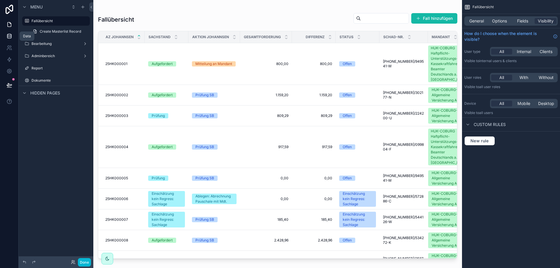
click at [6, 37] on link at bounding box center [9, 36] width 18 height 12
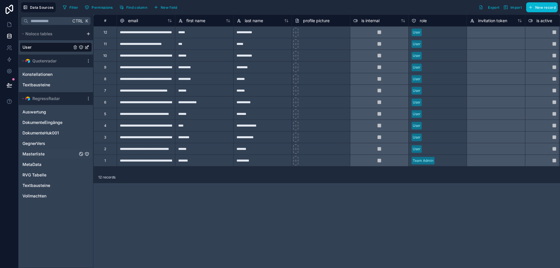
click at [43, 151] on div "Masterliste" at bounding box center [56, 153] width 72 height 9
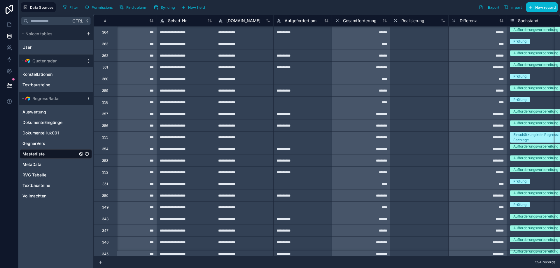
scroll to position [3792, 18]
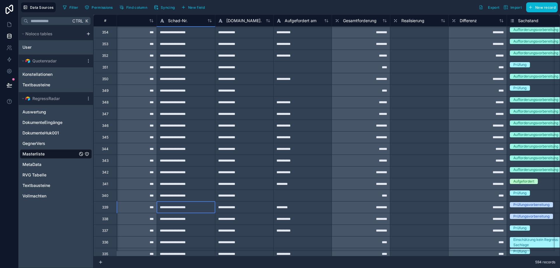
click at [172, 207] on div "**********" at bounding box center [186, 207] width 58 height 12
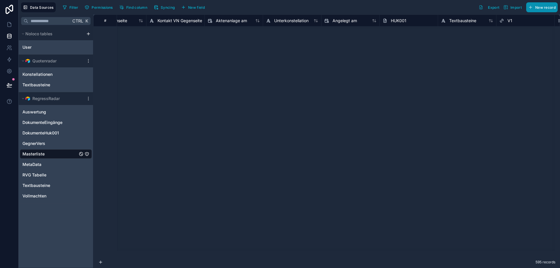
scroll to position [0, 1487]
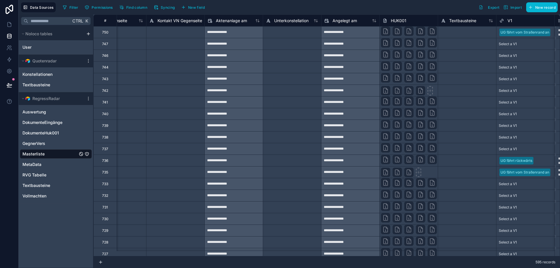
click at [361, 37] on div "**********" at bounding box center [350, 32] width 58 height 9
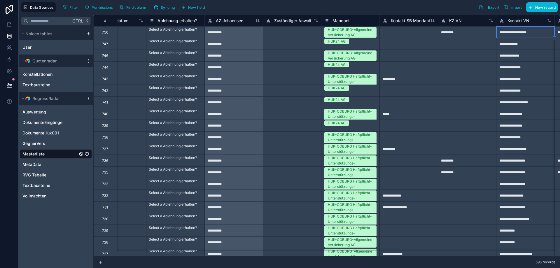
scroll to position [0, 1079]
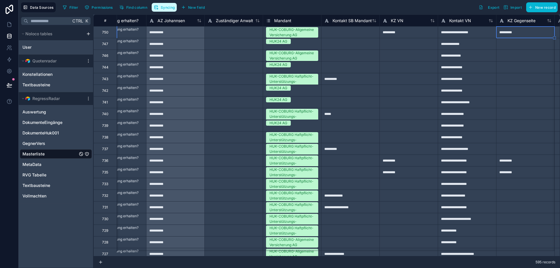
click at [171, 11] on button "Syncing" at bounding box center [164, 7] width 25 height 9
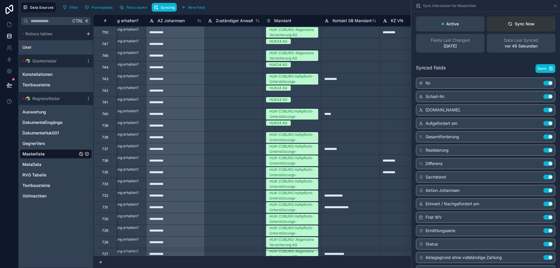
click at [517, 26] on div "Sync Now" at bounding box center [521, 24] width 27 height 6
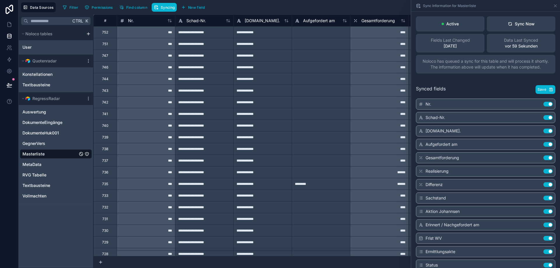
click at [262, 38] on div "**********" at bounding box center [262, 32] width 58 height 12
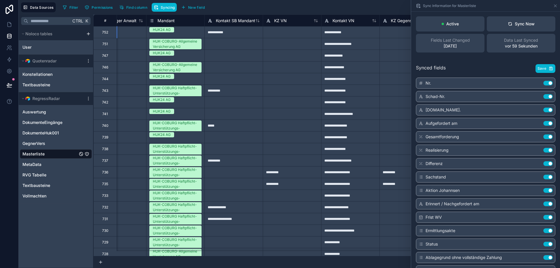
scroll to position [0, 1312]
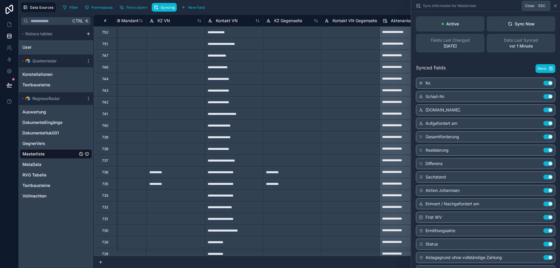
click at [554, 4] on icon at bounding box center [555, 6] width 5 height 5
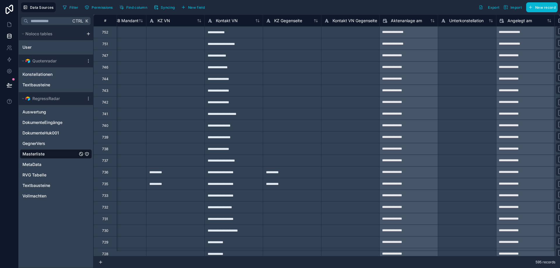
click at [318, 31] on div at bounding box center [292, 32] width 58 height 12
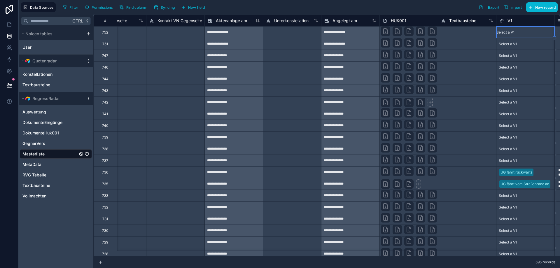
scroll to position [0, 1546]
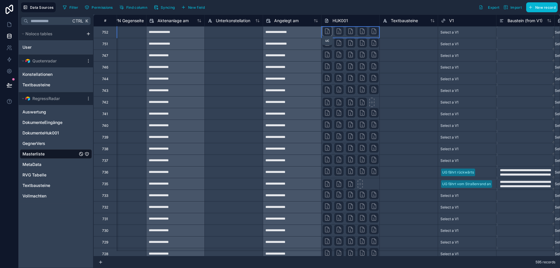
click at [328, 30] on icon at bounding box center [327, 31] width 7 height 7
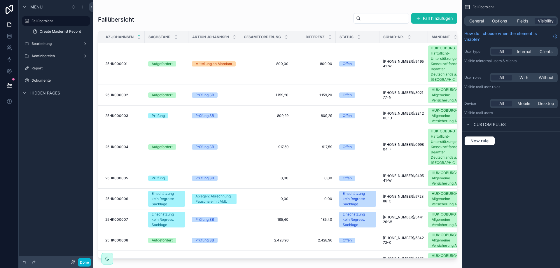
drag, startPoint x: 455, startPoint y: 41, endPoint x: 455, endPoint y: 159, distance: 117.9
click at [455, 159] on div "scrollable content" at bounding box center [277, 130] width 369 height 261
click at [14, 36] on link at bounding box center [9, 36] width 18 height 12
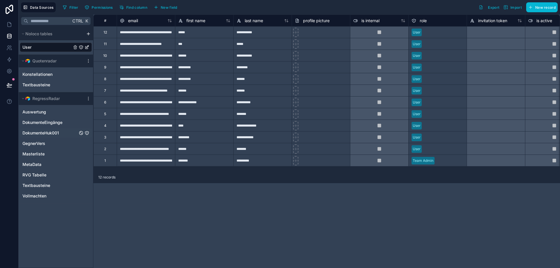
click at [51, 131] on span "DokumenteHuk001" at bounding box center [40, 133] width 36 height 6
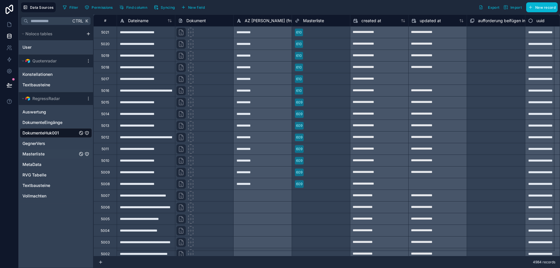
click at [38, 155] on span "Masterliste" at bounding box center [33, 154] width 22 height 6
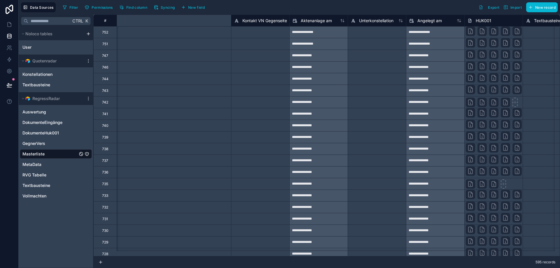
scroll to position [0, 1635]
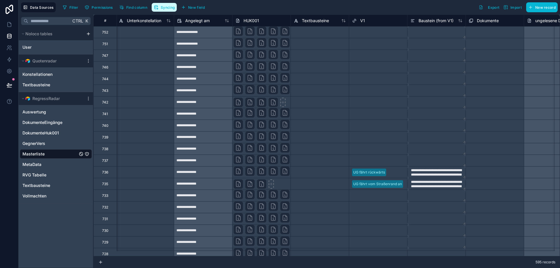
click at [154, 6] on icon "button" at bounding box center [156, 7] width 5 height 5
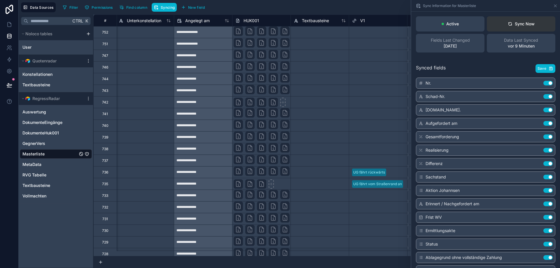
click at [508, 25] on icon at bounding box center [510, 24] width 5 height 5
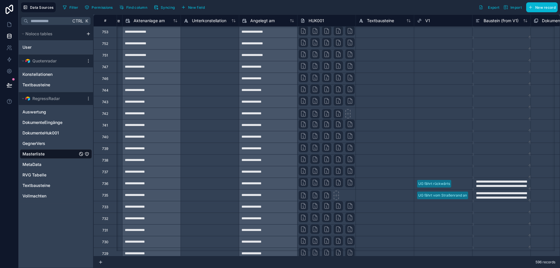
scroll to position [0, 1570]
click at [278, 30] on div "**********" at bounding box center [268, 32] width 58 height 9
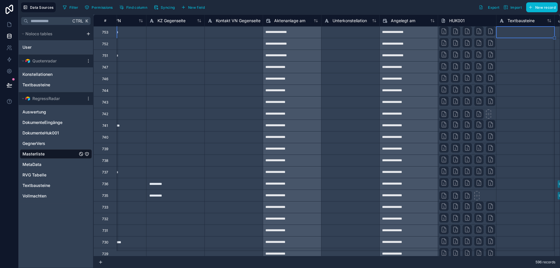
scroll to position [0, 1487]
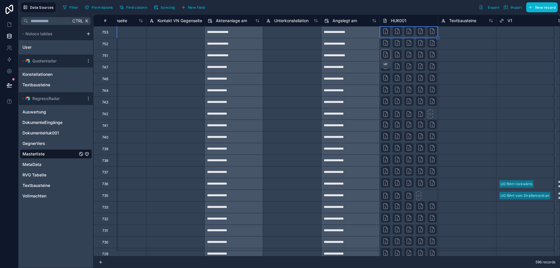
click at [388, 51] on div at bounding box center [385, 54] width 9 height 9
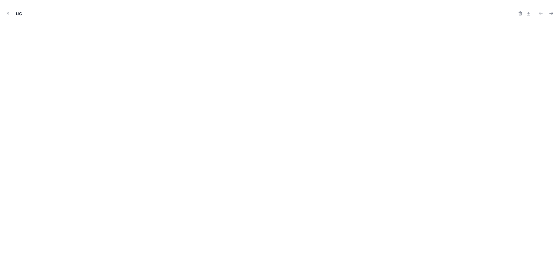
click at [10, 16] on button "Close modal" at bounding box center [8, 13] width 6 height 6
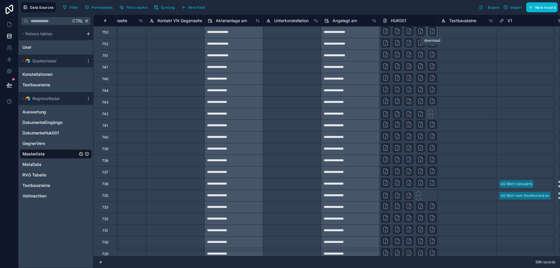
click at [434, 32] on icon at bounding box center [432, 31] width 7 height 7
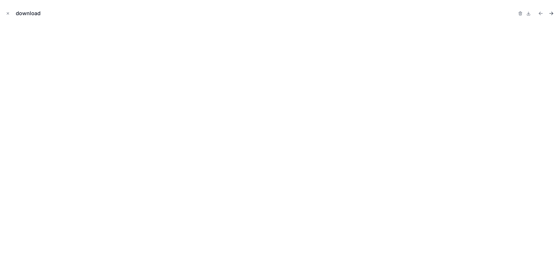
click at [551, 13] on icon "Next file" at bounding box center [551, 14] width 6 height 6
click at [10, 15] on button "Close modal" at bounding box center [8, 13] width 6 height 6
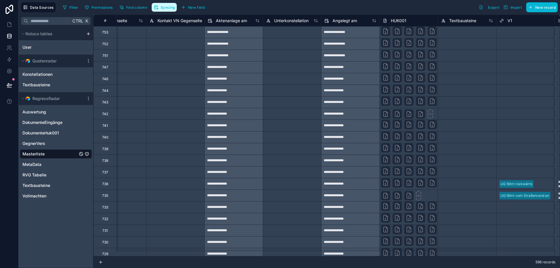
click at [162, 4] on button "Syncing" at bounding box center [164, 7] width 25 height 9
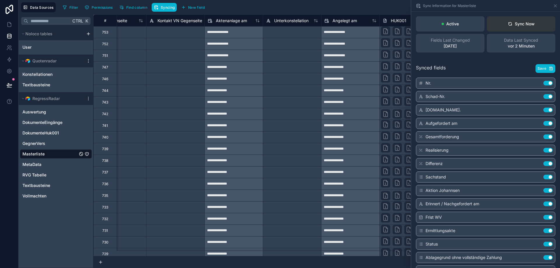
click at [496, 28] on button "Sync Now" at bounding box center [521, 23] width 69 height 15
